Goal: Task Accomplishment & Management: Use online tool/utility

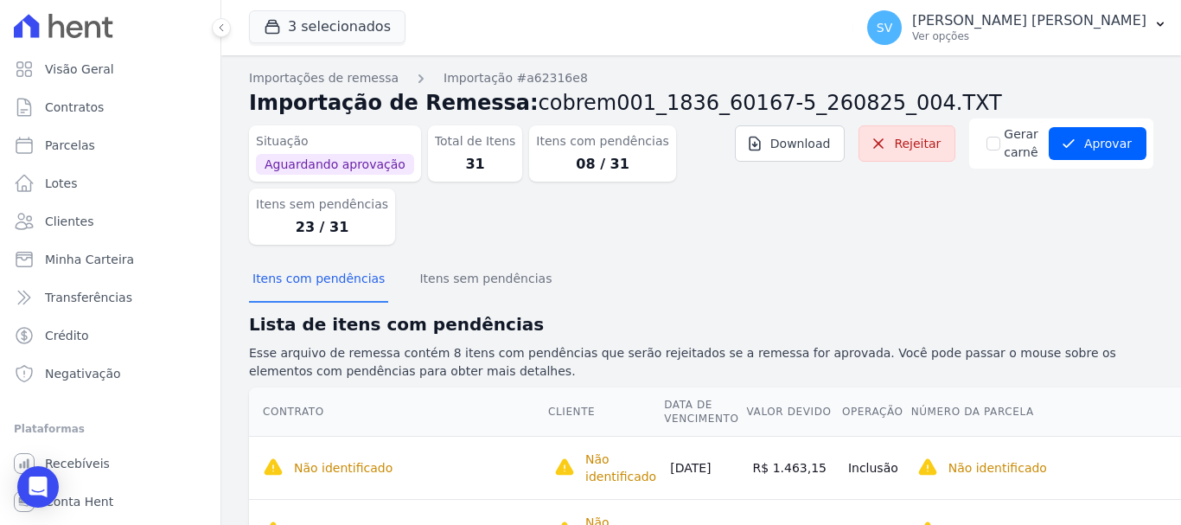
scroll to position [0, 379]
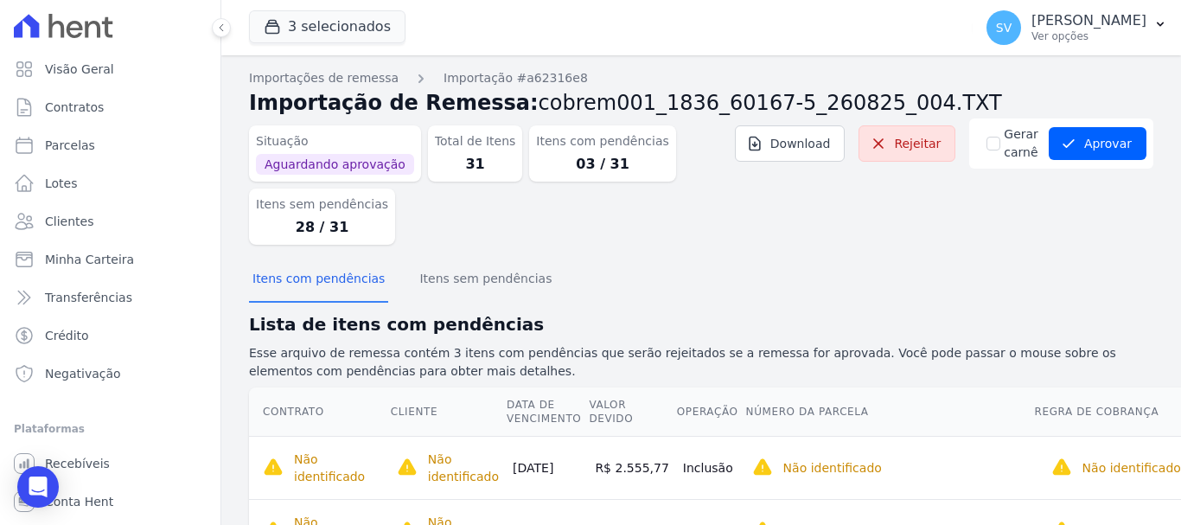
drag, startPoint x: 260, startPoint y: 185, endPoint x: 296, endPoint y: 219, distance: 48.9
drag, startPoint x: 296, startPoint y: 219, endPoint x: 736, endPoint y: 225, distance: 440.3
click at [736, 224] on dl "Situação Aguardando aprovação Total de Itens 31 Itens com pendências 03 / 31 It…" at bounding box center [513, 181] width 528 height 126
click at [1032, 24] on p "[PERSON_NAME]" at bounding box center [1089, 20] width 115 height 17
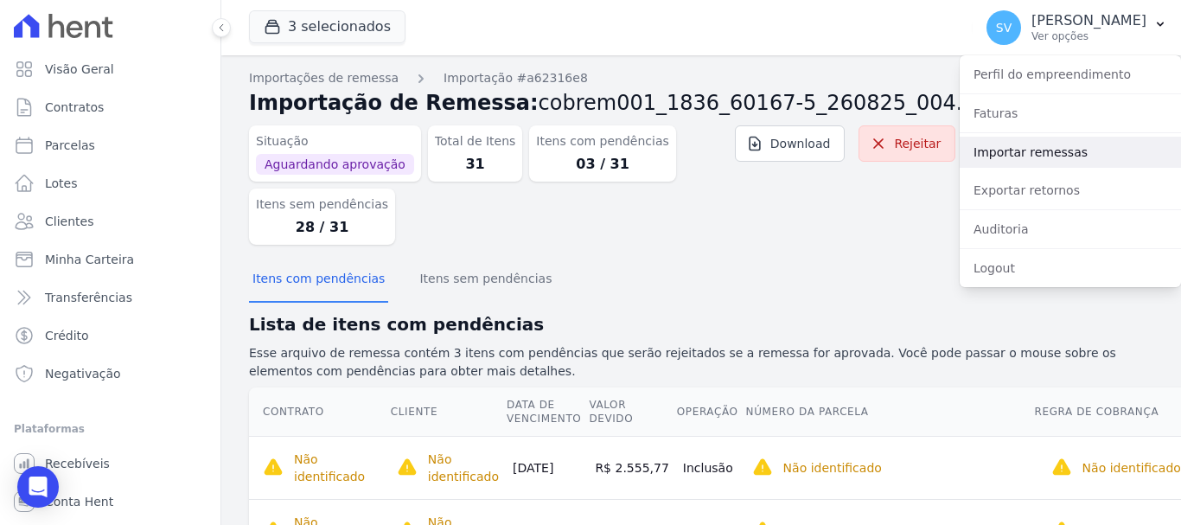
click at [1066, 161] on link "Importar remessas" at bounding box center [1070, 152] width 221 height 31
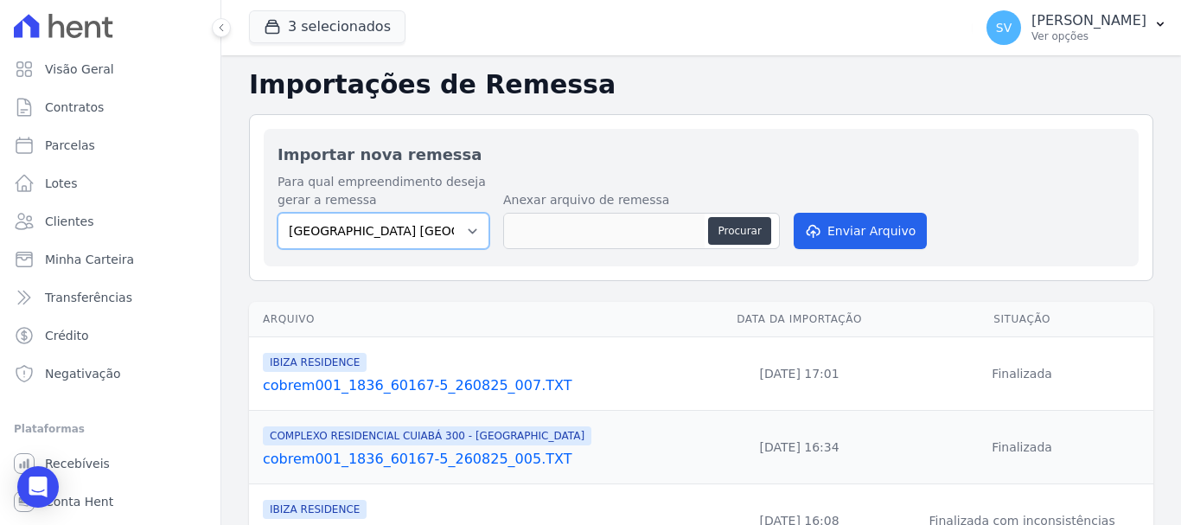
click at [410, 227] on select "[GEOGRAPHIC_DATA] COMPLEXO RESIDENCIAL [GEOGRAPHIC_DATA] 300 - [GEOGRAPHIC_DATA…" at bounding box center [384, 231] width 212 height 36
select select "a999329b-d322-46c5-b2df-9163b092fb9b"
click at [278, 213] on select "[GEOGRAPHIC_DATA] COMPLEXO RESIDENCIAL [GEOGRAPHIC_DATA] 300 - [GEOGRAPHIC_DATA…" at bounding box center [384, 231] width 212 height 36
drag, startPoint x: 646, startPoint y: 131, endPoint x: 686, endPoint y: 247, distance: 122.5
click at [644, 144] on div "Importar nova remessa Para qual empreendimento deseja gerar a remessa [GEOGRAPH…" at bounding box center [701, 198] width 875 height 138
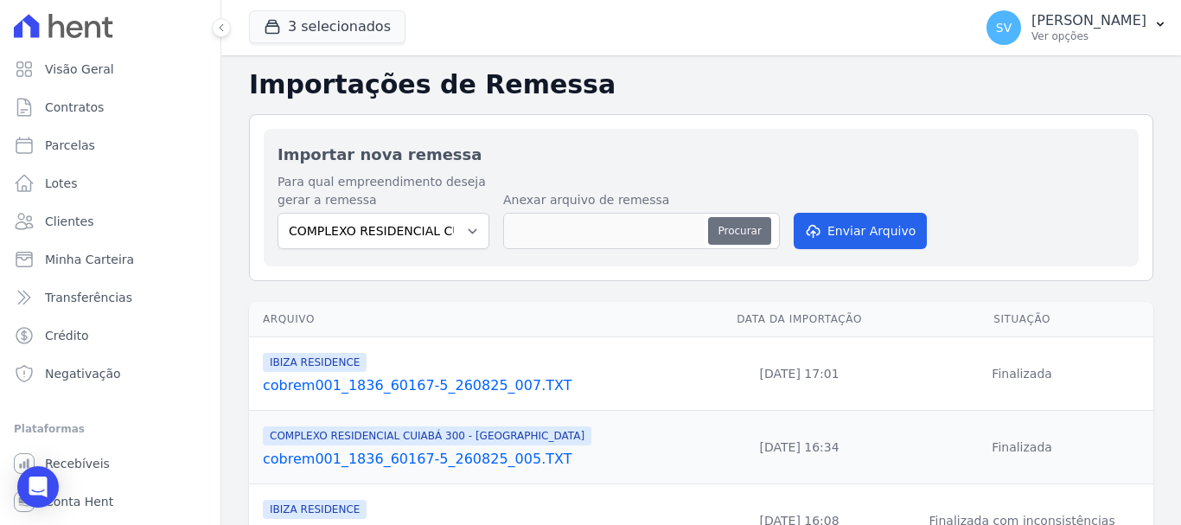
click at [722, 231] on button "Procurar" at bounding box center [739, 231] width 62 height 28
type input "cobrem001_1836_60167-5_250825_013.TXT"
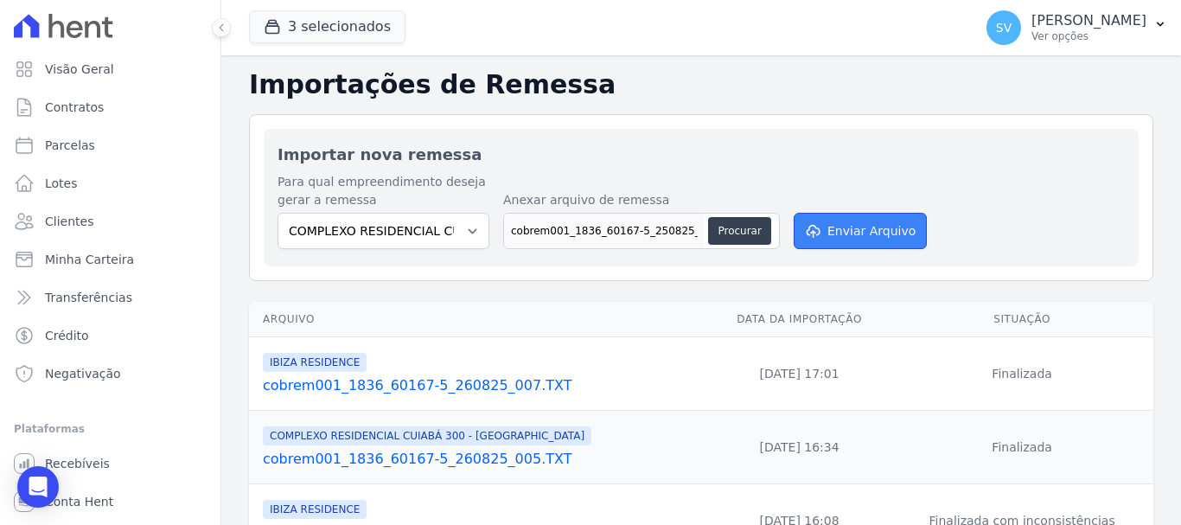
click at [869, 234] on button "Enviar Arquivo" at bounding box center [860, 231] width 133 height 36
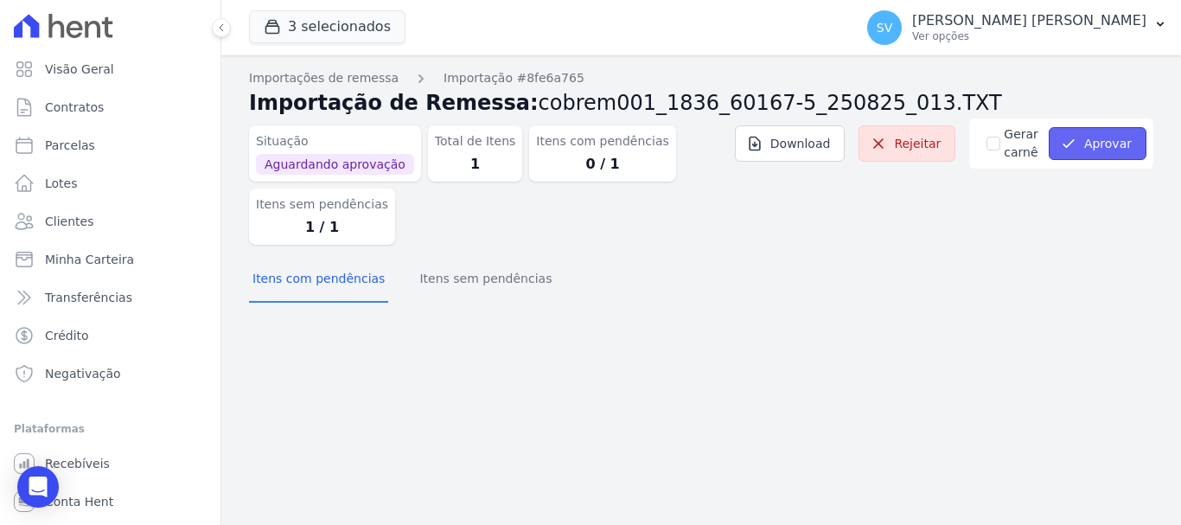
click at [1104, 149] on button "Aprovar" at bounding box center [1098, 143] width 98 height 33
